Goal: Information Seeking & Learning: Learn about a topic

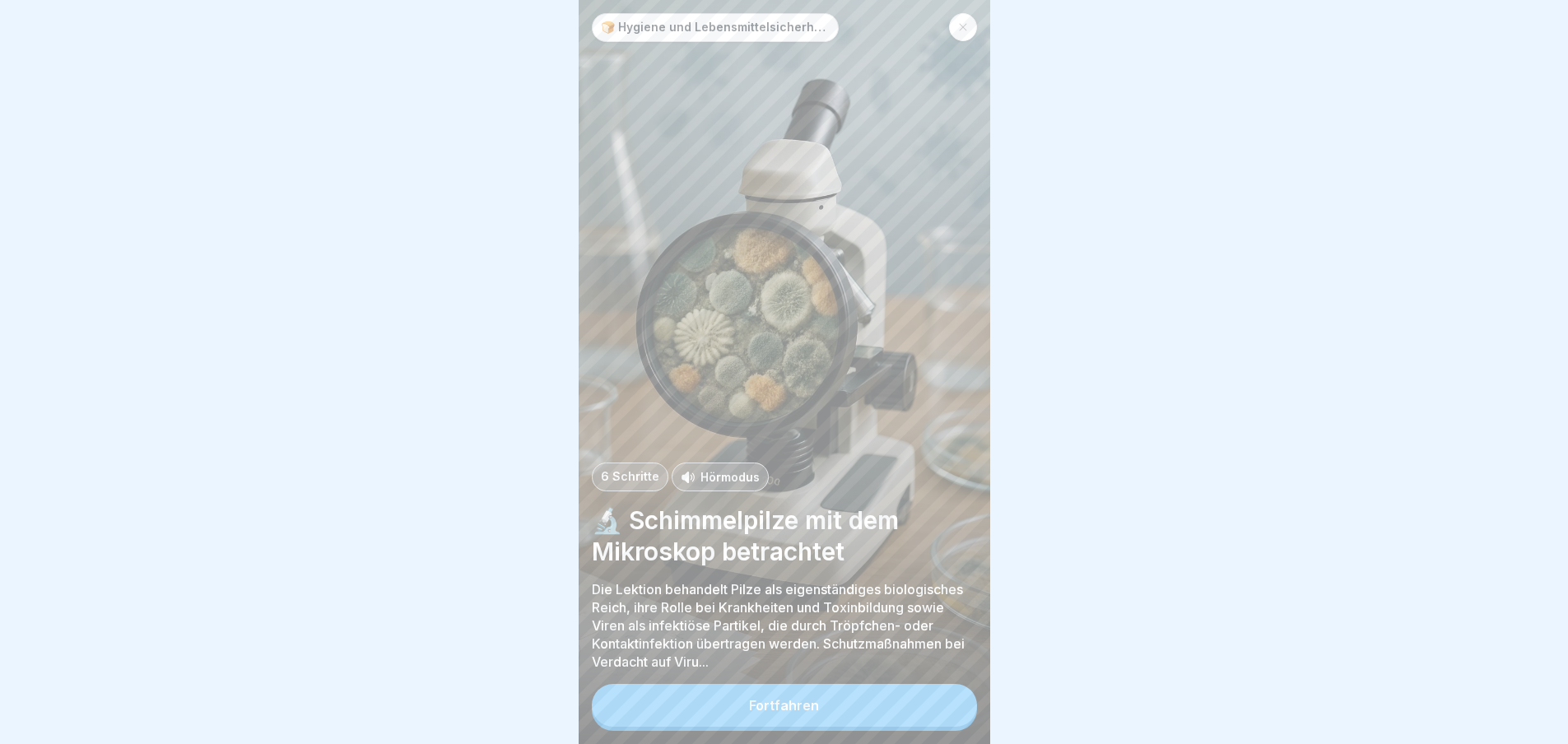
scroll to position [12, 0]
click at [762, 705] on div "Fortfahren" at bounding box center [784, 706] width 70 height 15
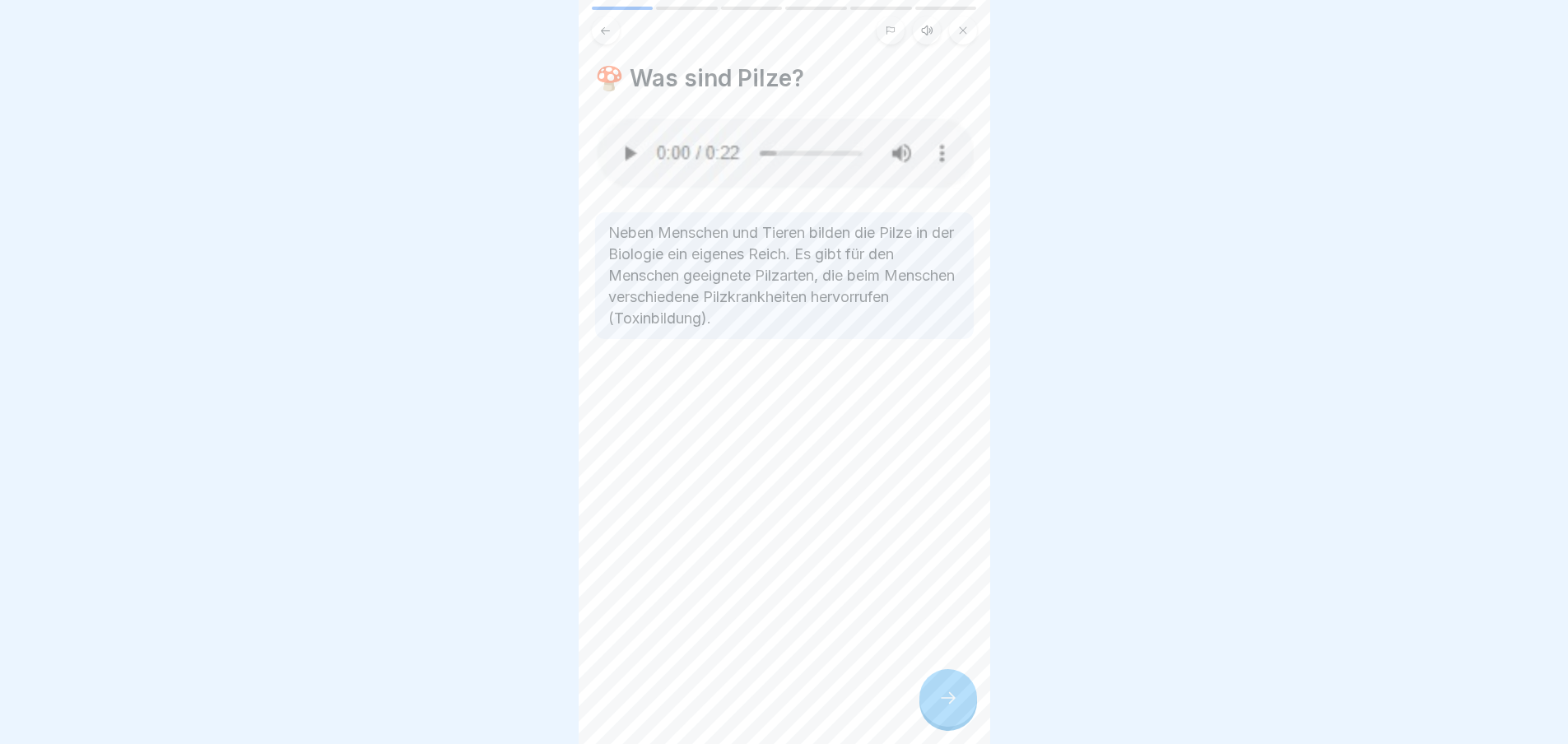
click at [932, 695] on div at bounding box center [948, 698] width 58 height 58
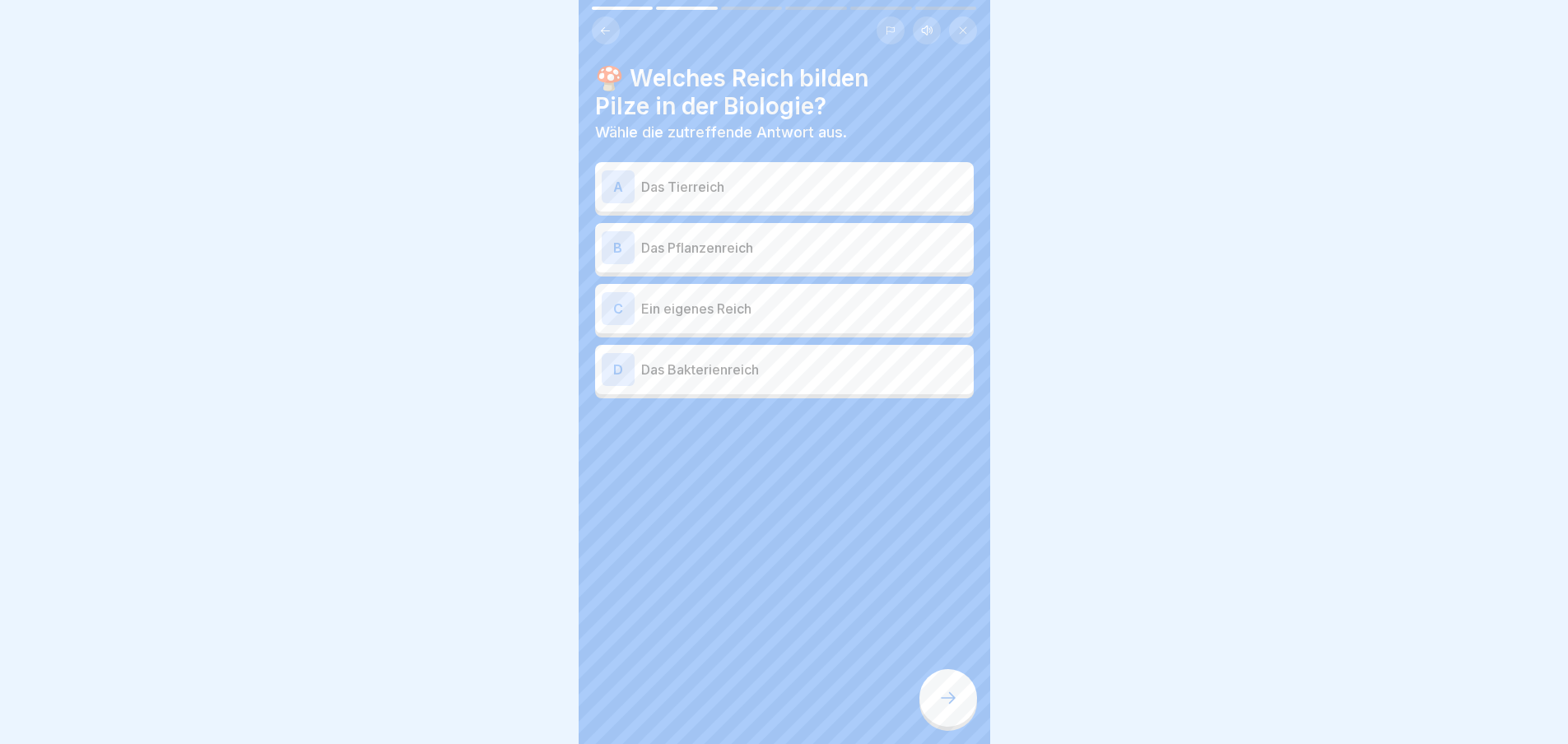
click at [681, 181] on p "Das Tierreich" at bounding box center [804, 186] width 326 height 20
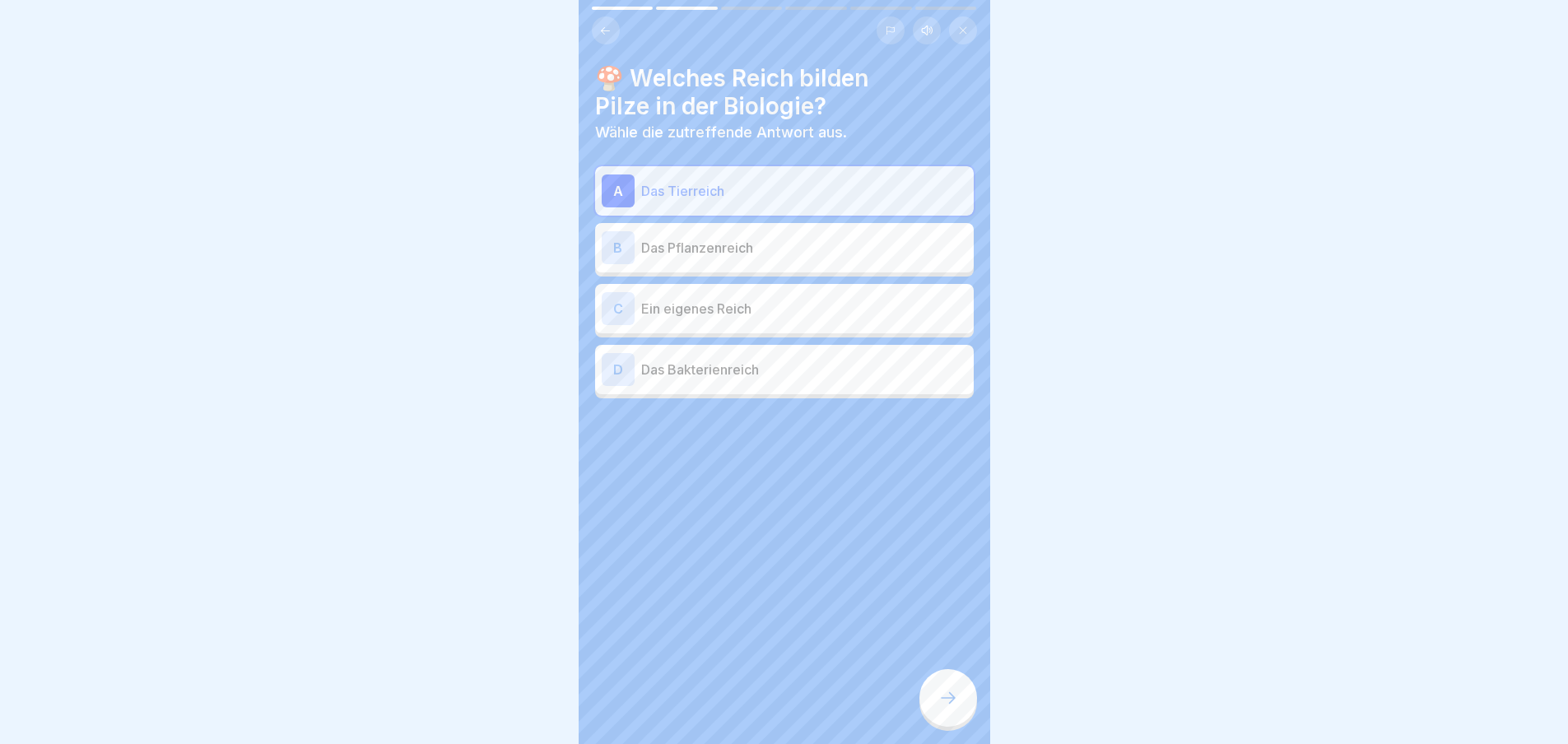
click at [688, 246] on div "B Das Pflanzenreich" at bounding box center [784, 247] width 365 height 33
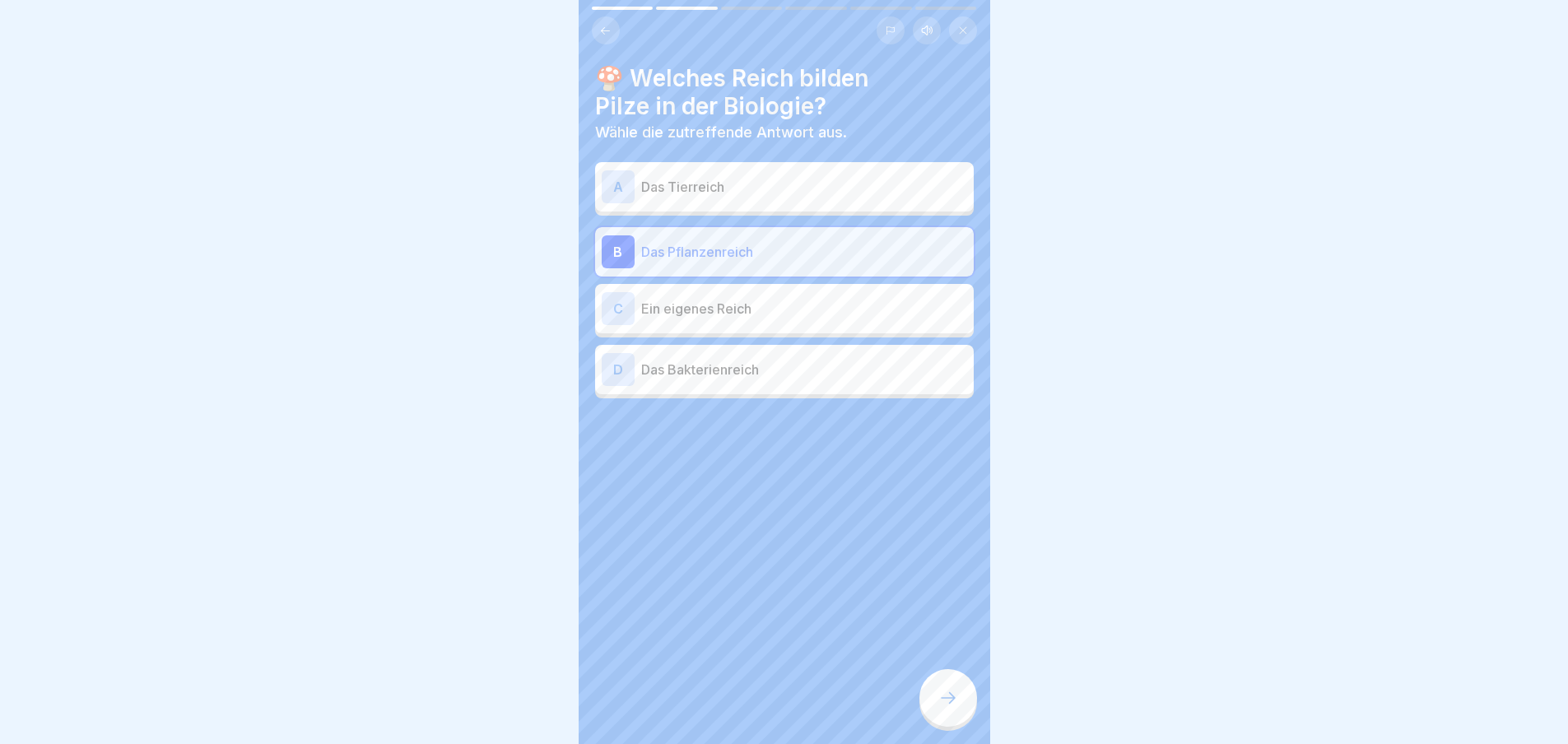
click at [960, 717] on div at bounding box center [948, 698] width 58 height 58
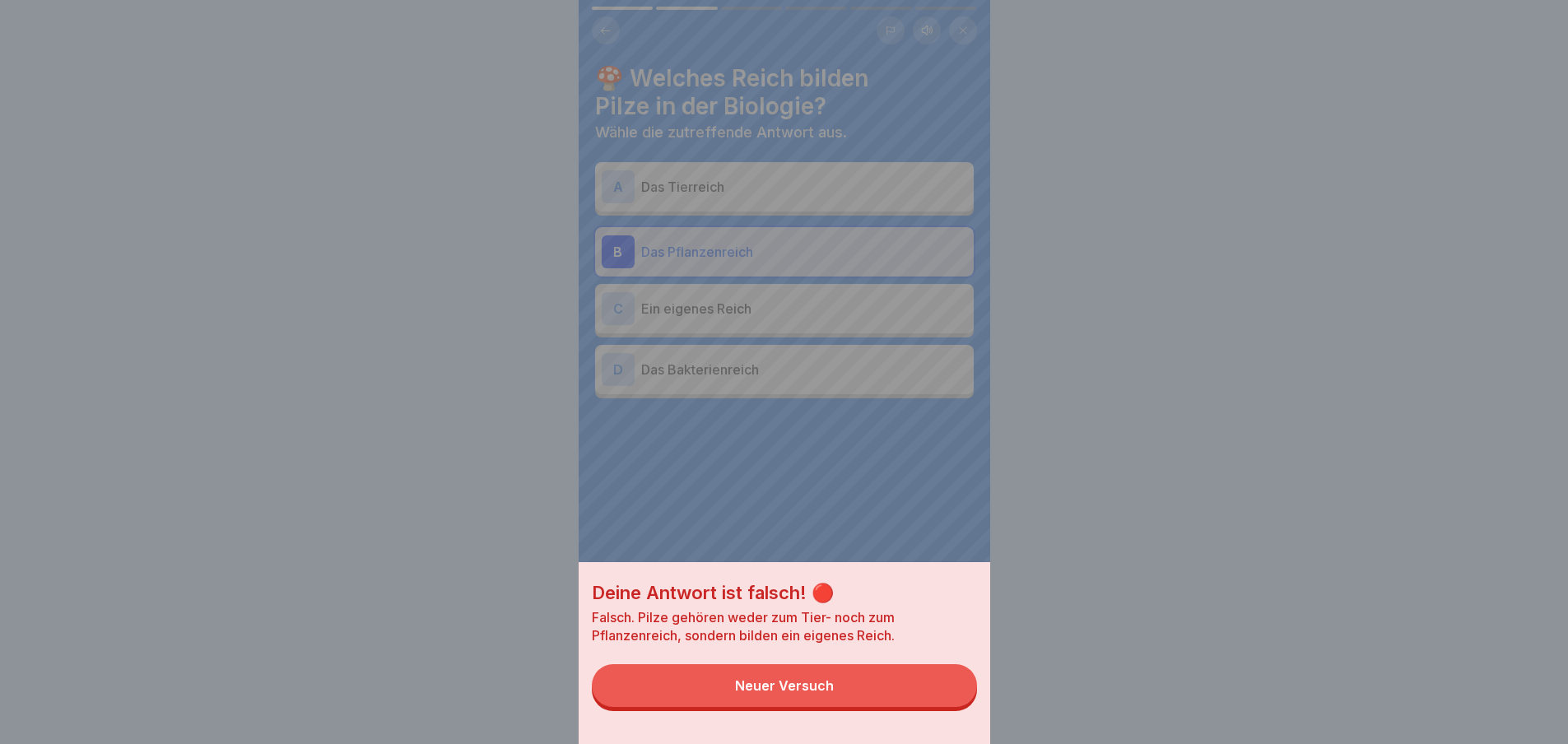
click at [804, 707] on button "Neuer Versuch" at bounding box center [784, 686] width 385 height 43
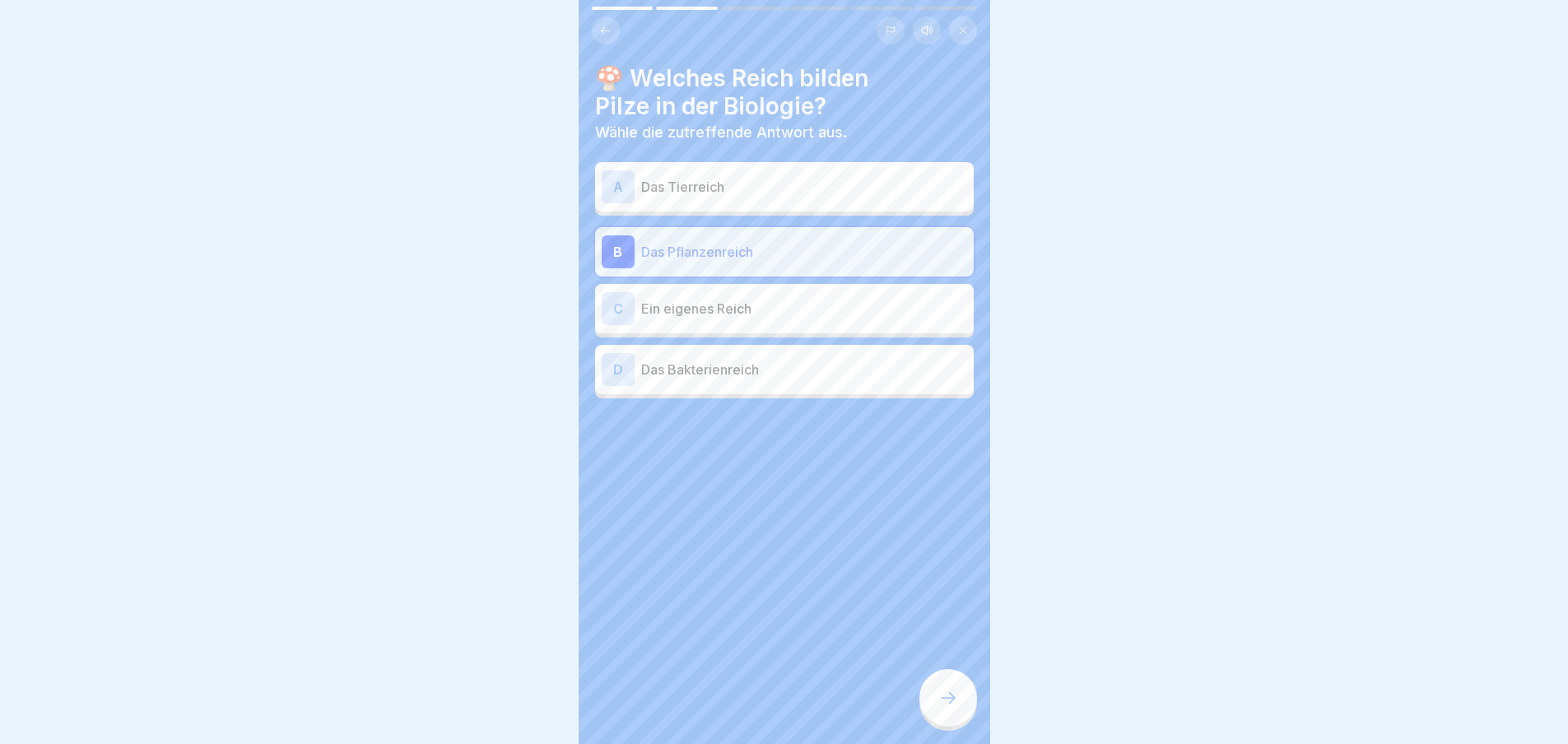
click at [694, 365] on p "Das Bakterienreich" at bounding box center [804, 369] width 326 height 20
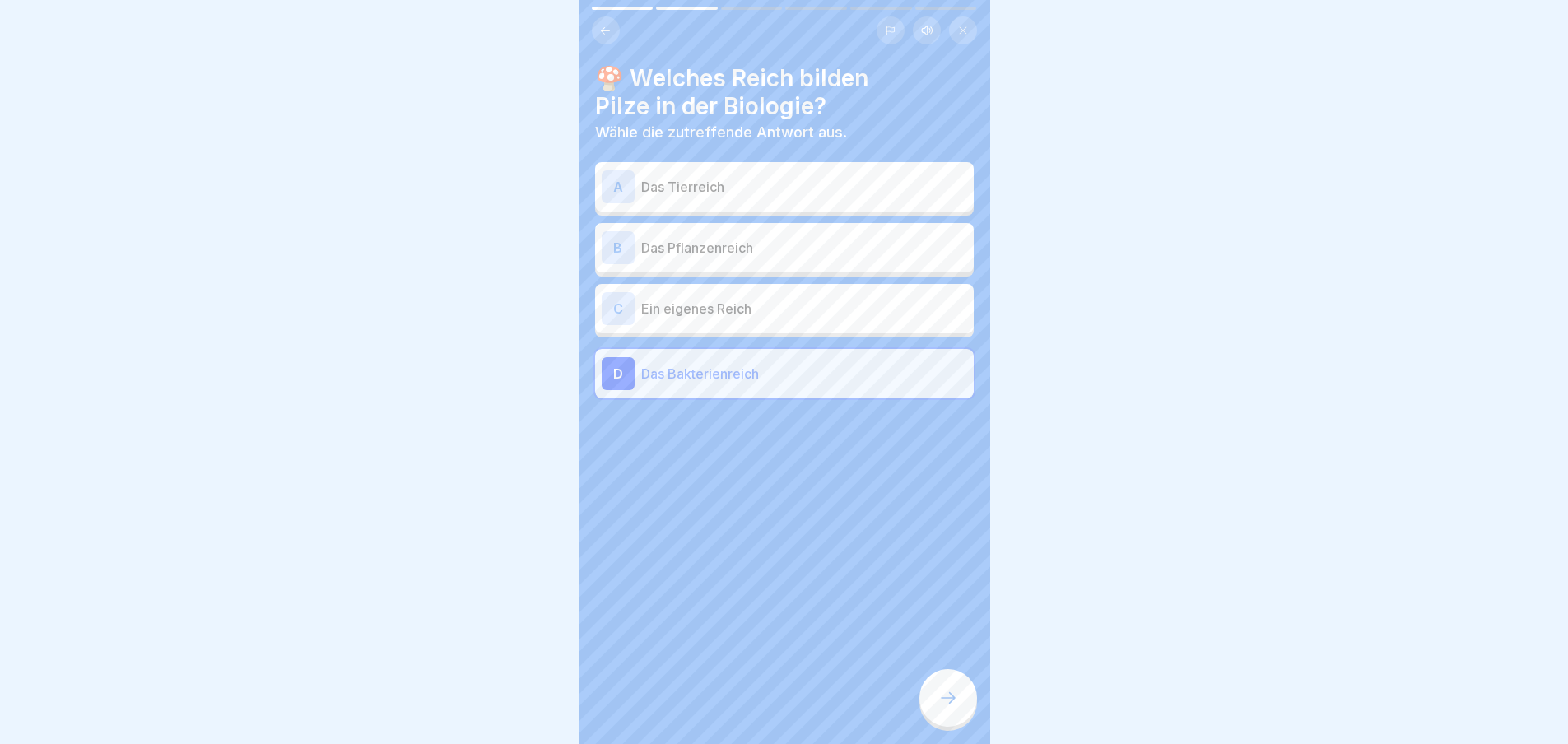
click at [957, 716] on div at bounding box center [948, 698] width 58 height 58
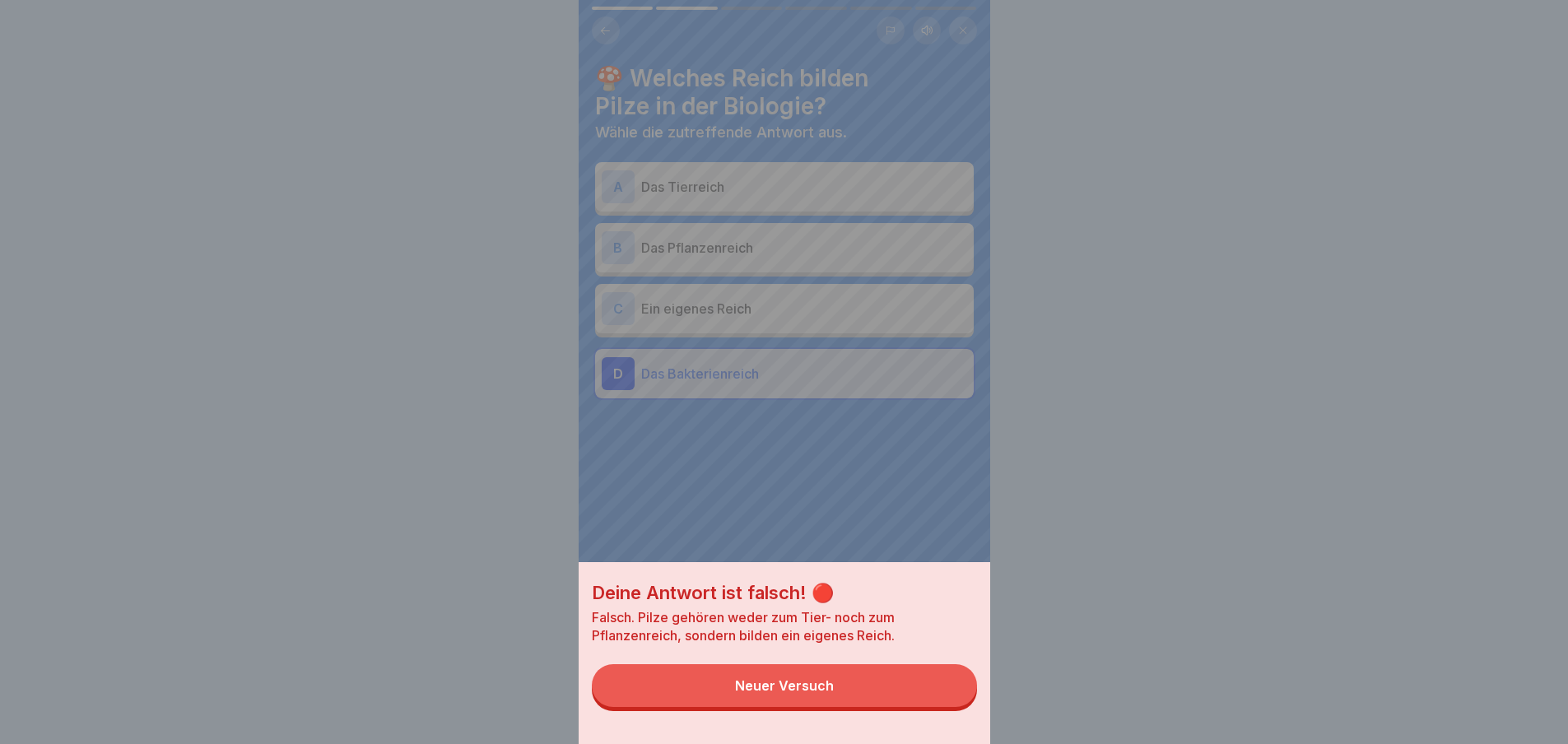
click at [756, 693] on div "Neuer Versuch" at bounding box center [784, 686] width 98 height 15
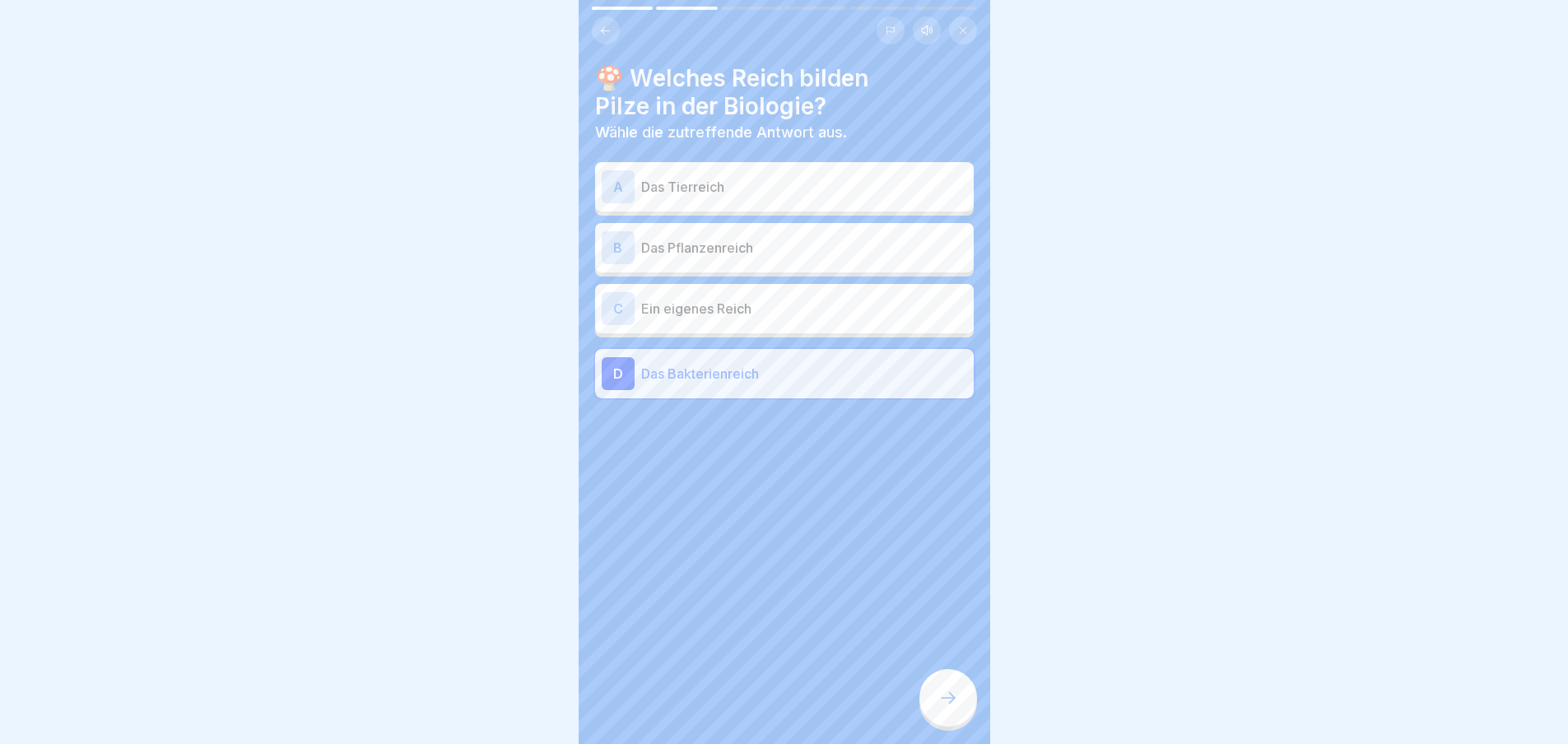
click at [701, 306] on div "C Ein eigenes Reich" at bounding box center [784, 308] width 365 height 33
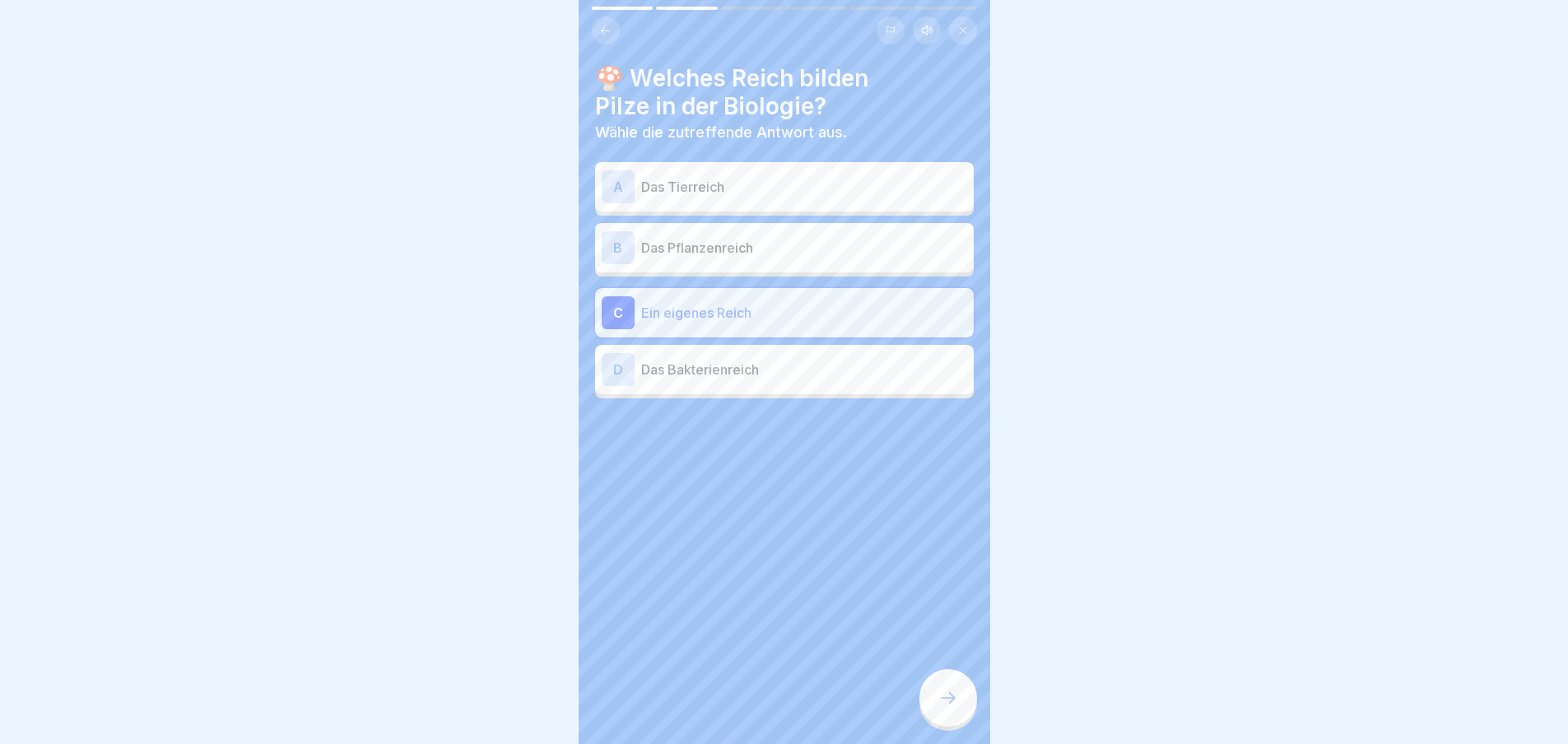
click at [932, 703] on div at bounding box center [948, 698] width 58 height 58
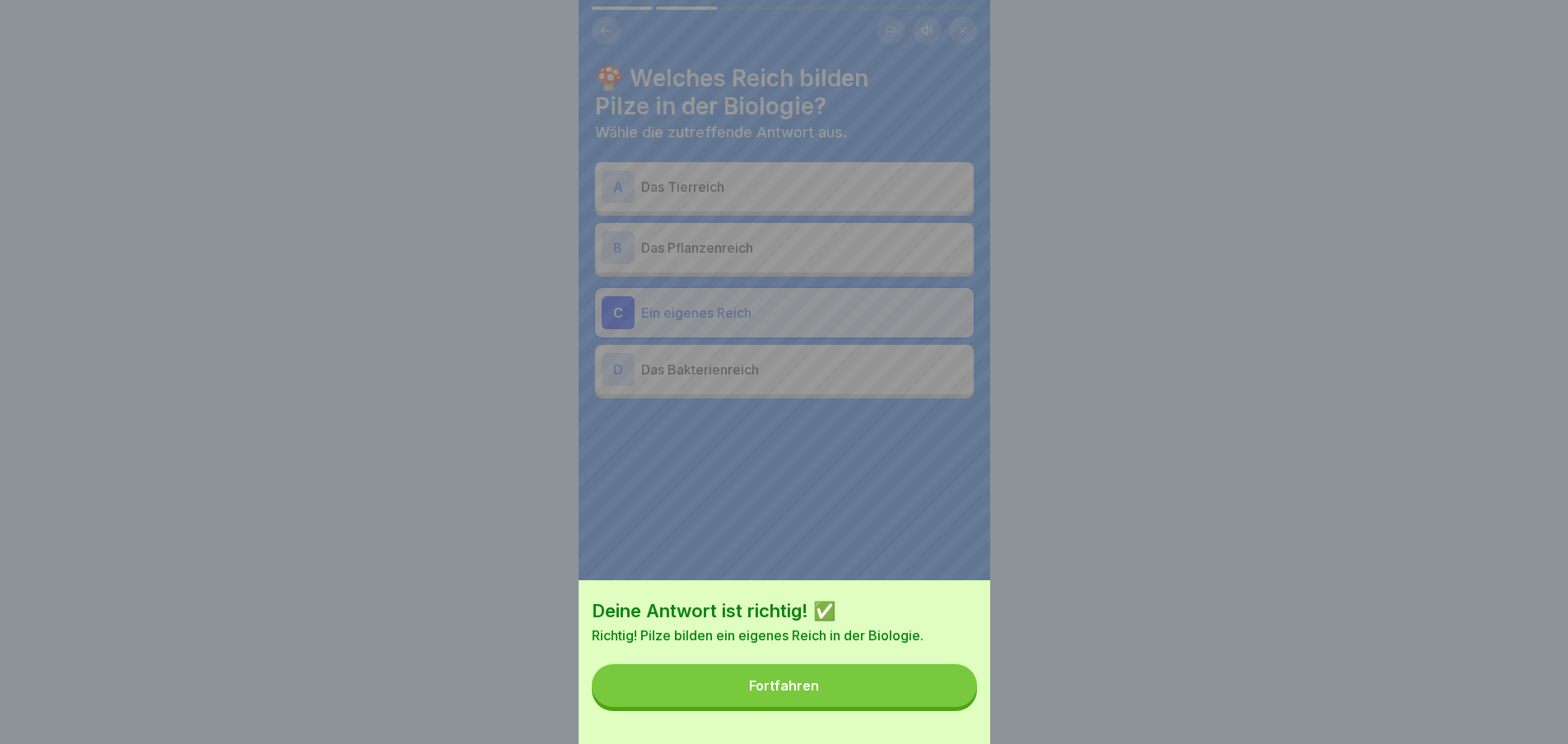
click at [773, 693] on div "Fortfahren" at bounding box center [784, 686] width 70 height 15
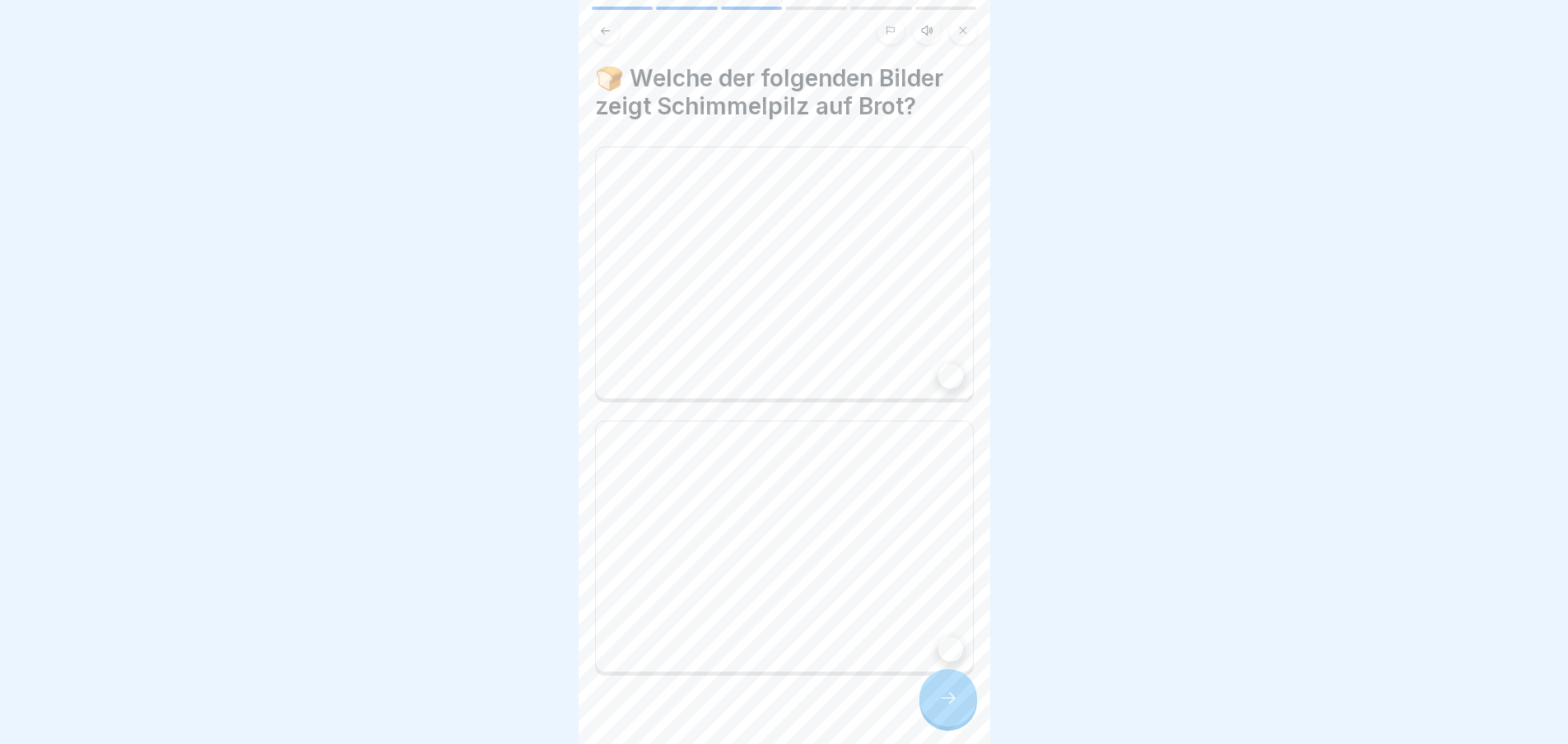
click at [944, 707] on icon at bounding box center [948, 698] width 20 height 20
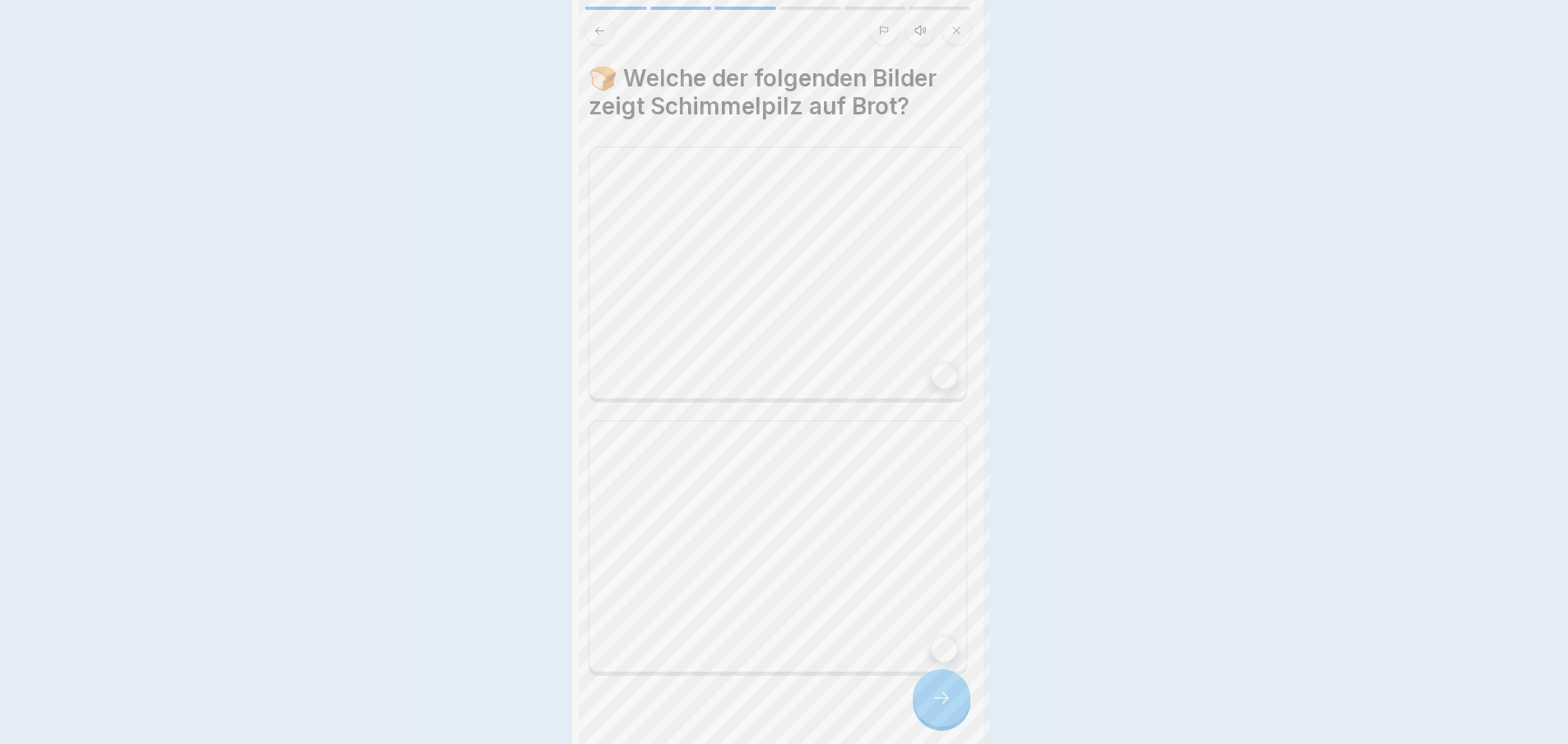
scroll to position [0, 0]
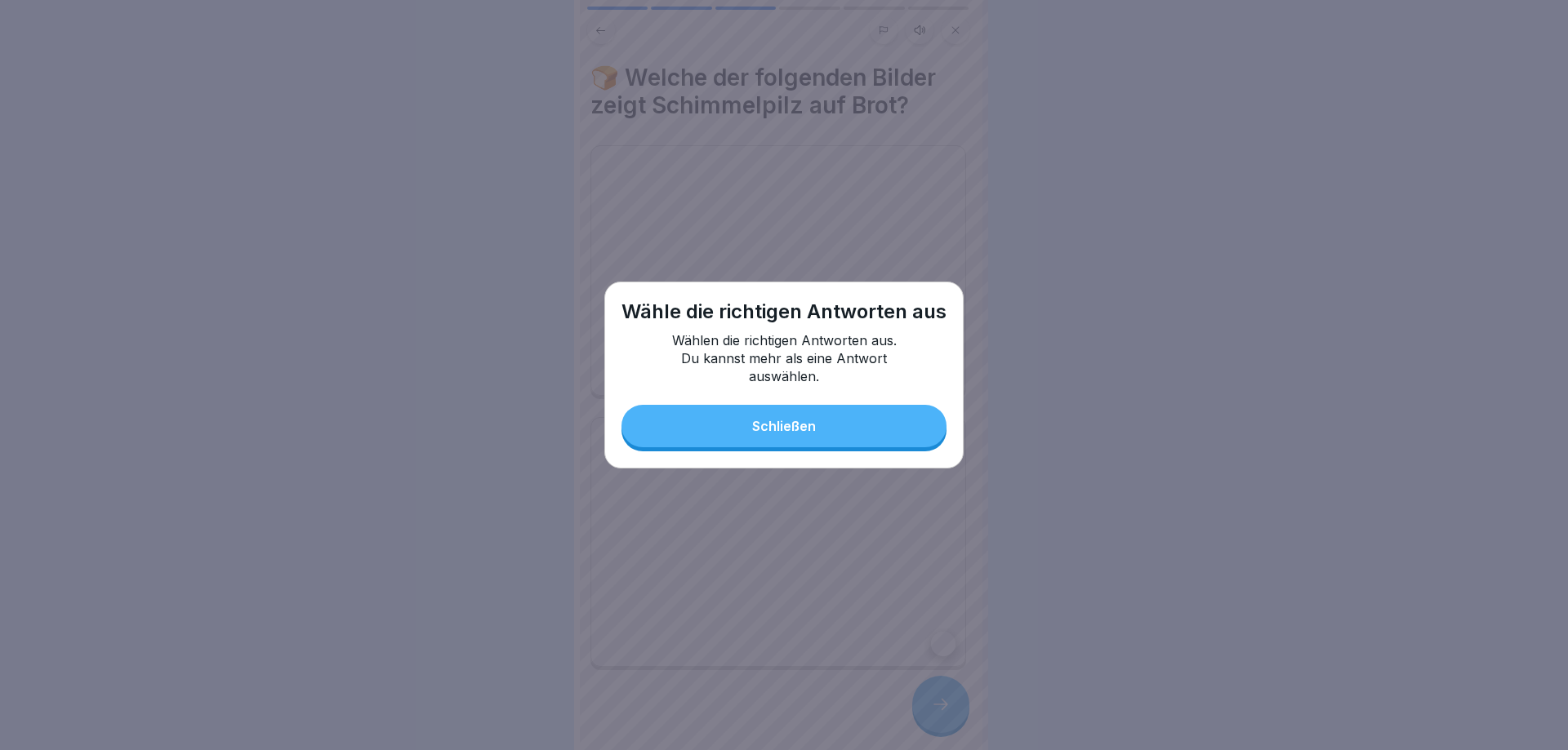
click at [785, 436] on button "Schließen" at bounding box center [784, 427] width 325 height 43
